Goal: Register for event/course: Sign up to attend an event or enroll in a course

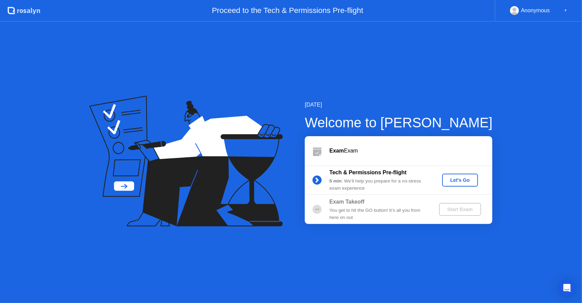
click at [467, 184] on button "Let's Go" at bounding box center [460, 180] width 36 height 13
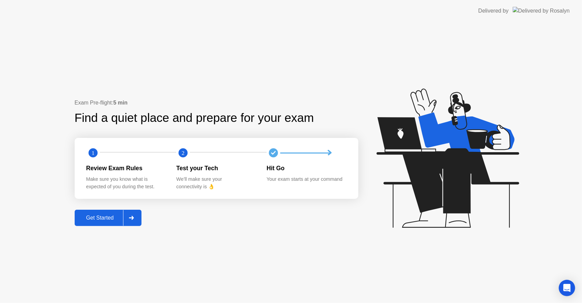
click at [108, 220] on div "Get Started" at bounding box center [100, 218] width 47 height 6
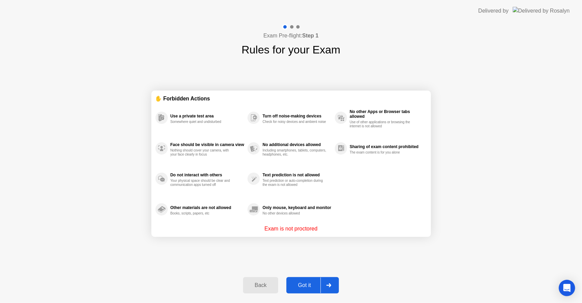
click at [299, 286] on div "Got it" at bounding box center [304, 285] width 32 height 6
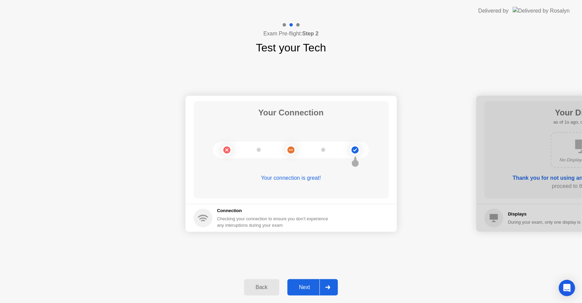
click at [301, 291] on div "Next" at bounding box center [304, 287] width 30 height 6
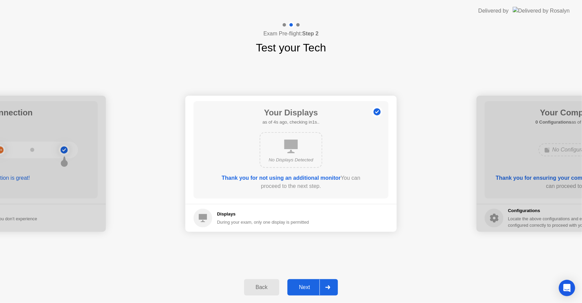
click at [307, 287] on div "Next" at bounding box center [304, 287] width 30 height 6
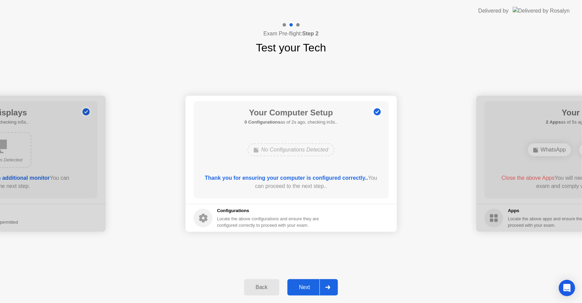
click at [308, 284] on div "Next" at bounding box center [304, 287] width 30 height 6
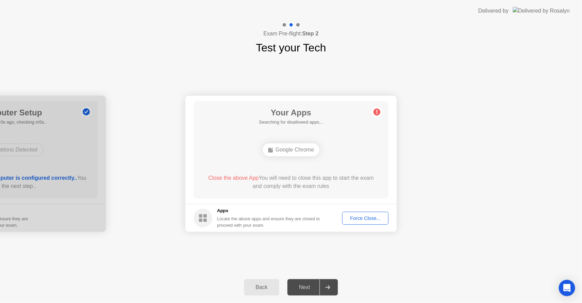
click at [366, 218] on div "Force Close..." at bounding box center [365, 218] width 42 height 5
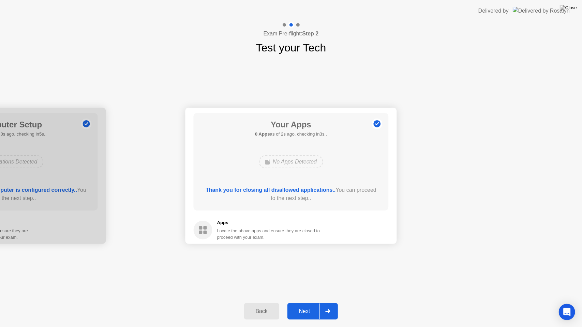
click at [312, 303] on button "Next" at bounding box center [312, 311] width 51 height 16
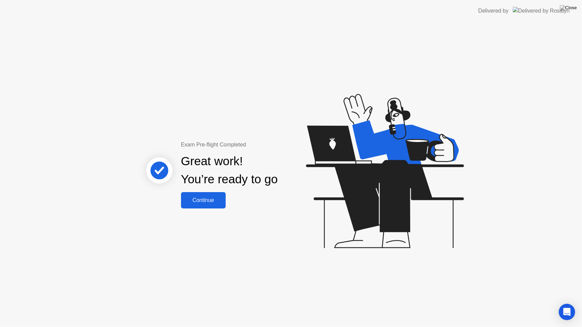
click at [212, 206] on button "Continue" at bounding box center [203, 200] width 45 height 16
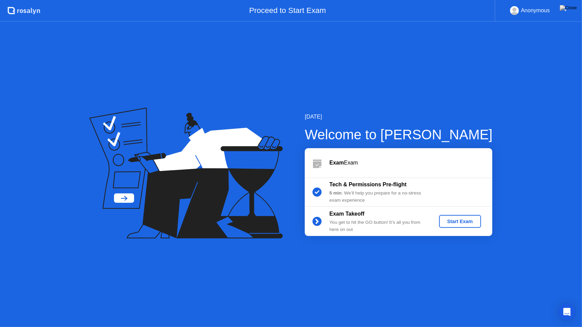
click at [454, 223] on div "Start Exam" at bounding box center [460, 221] width 36 height 5
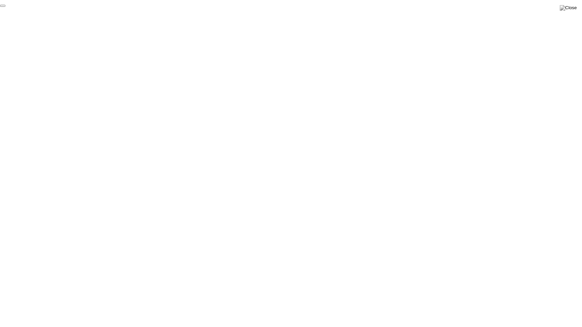
click div "End Proctoring Session"
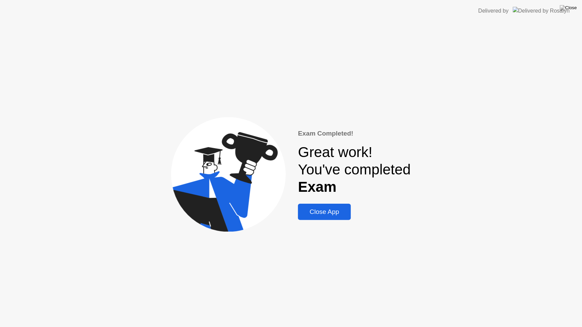
click at [324, 211] on div "Close App" at bounding box center [324, 211] width 49 height 7
